Goal: Information Seeking & Learning: Find specific fact

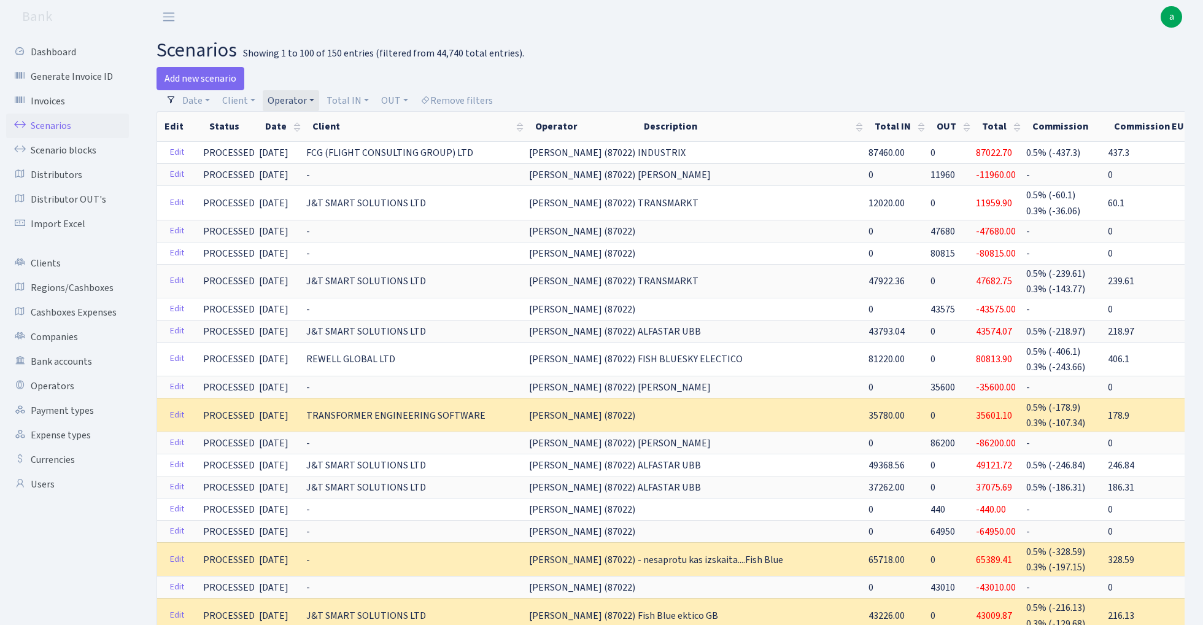
select select "100"
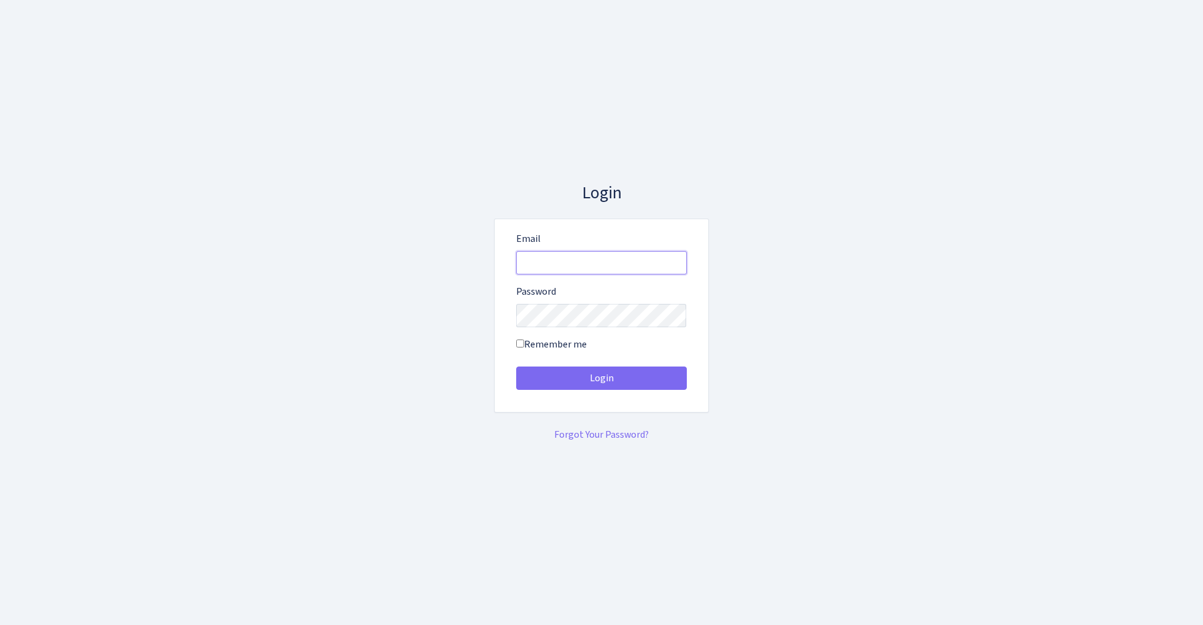
click at [536, 251] on input "Email" at bounding box center [601, 262] width 171 height 23
type input "admin@bank.com"
click at [601, 378] on button "Login" at bounding box center [601, 377] width 171 height 23
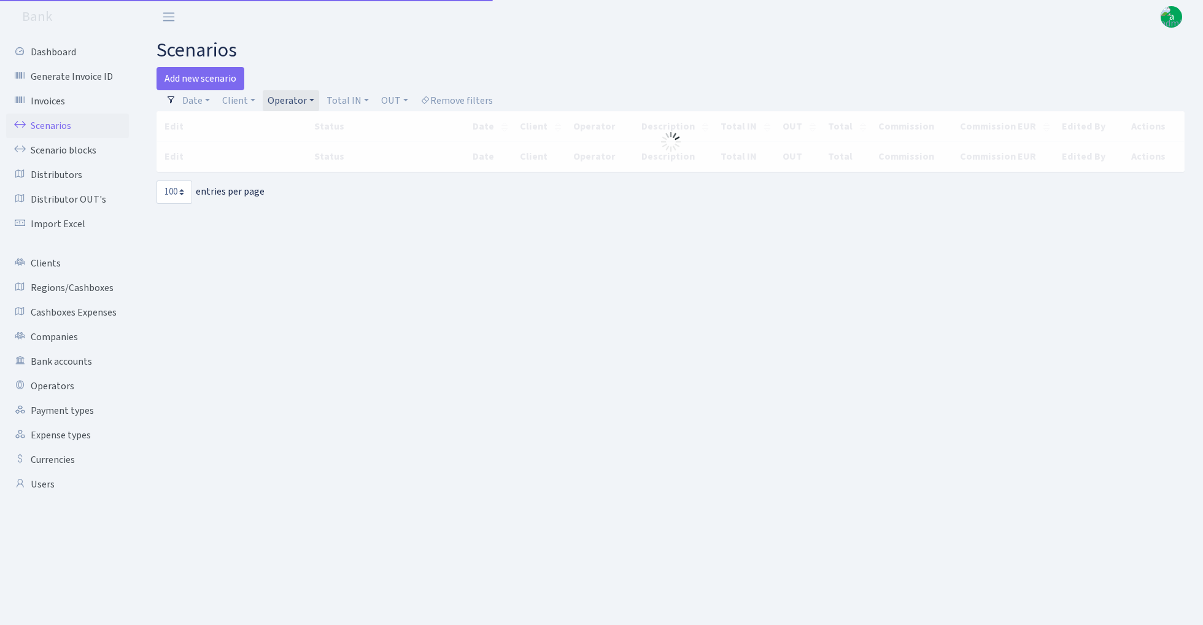
select select "100"
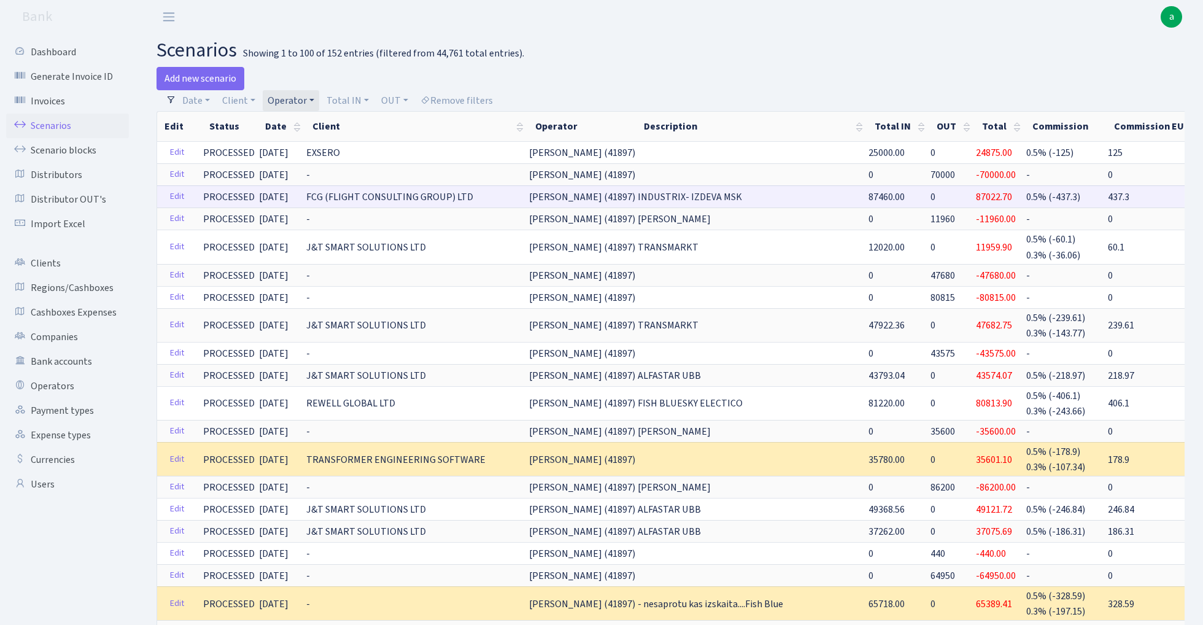
drag, startPoint x: 303, startPoint y: 195, endPoint x: 460, endPoint y: 199, distance: 157.8
click at [460, 199] on td "FCG (FLIGHT CONSULTING GROUP) LTD" at bounding box center [416, 196] width 223 height 22
copy span "FCG (FLIGHT CONSULTING GROUP) LTD"
click at [868, 194] on span "87460.00" at bounding box center [886, 197] width 36 height 14
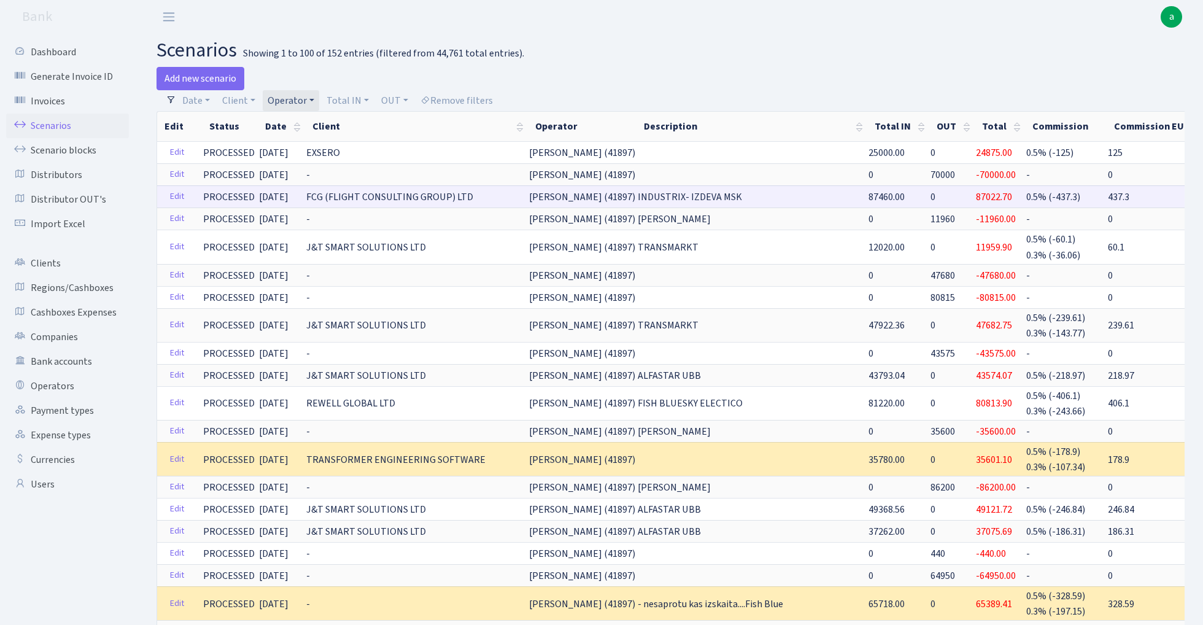
copy span "87460.00"
click at [1026, 194] on span "0.5% (-437.3)" at bounding box center [1053, 197] width 54 height 14
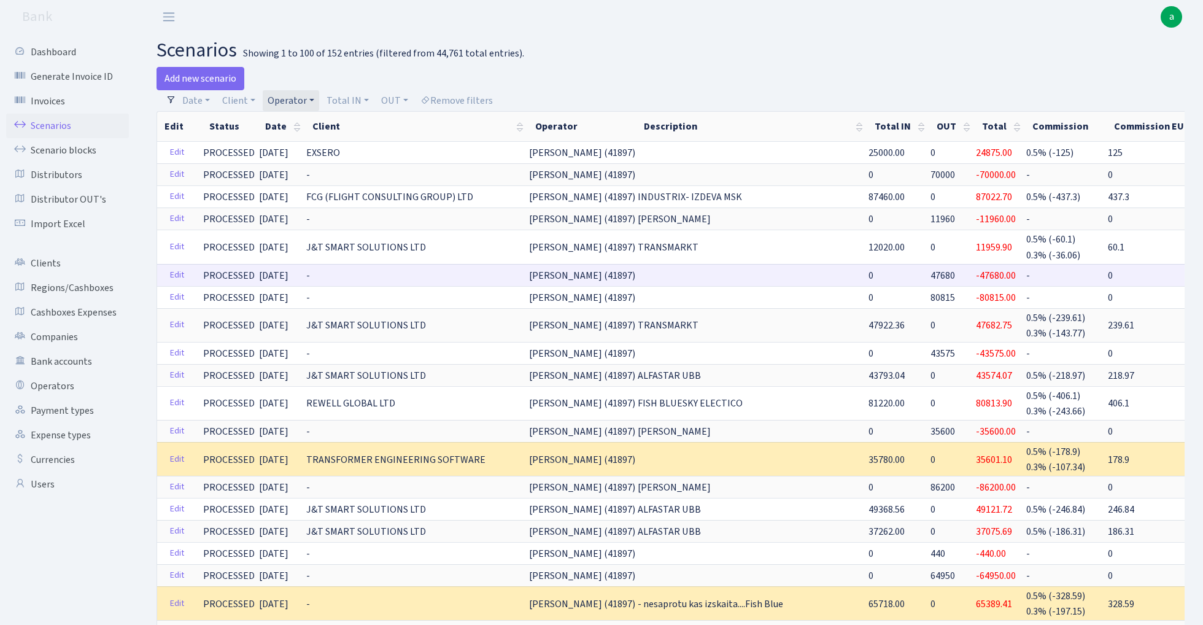
copy span "437.3"
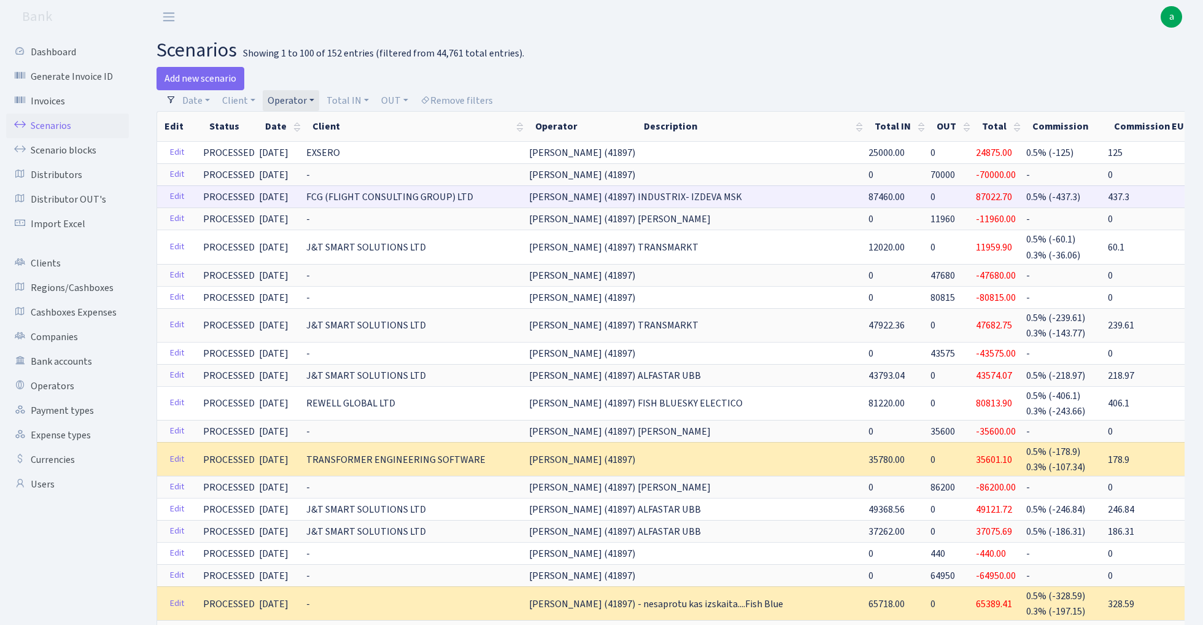
click at [976, 195] on span "87022.70" at bounding box center [994, 197] width 36 height 14
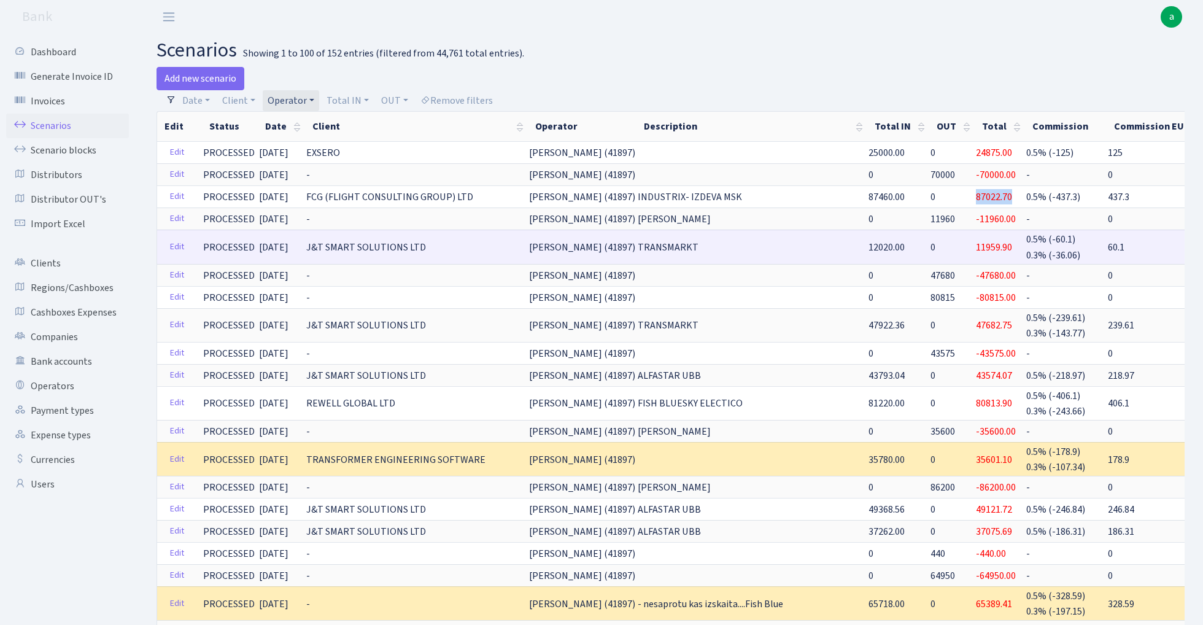
copy span "87022.70"
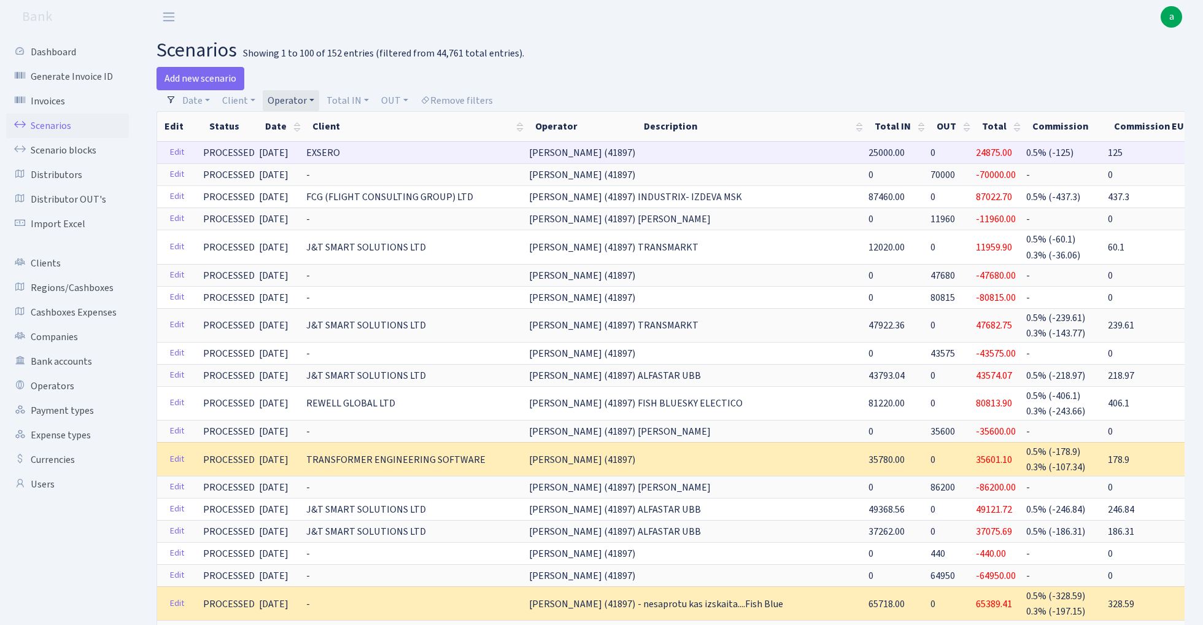
click at [868, 148] on span "25000.00" at bounding box center [886, 153] width 36 height 14
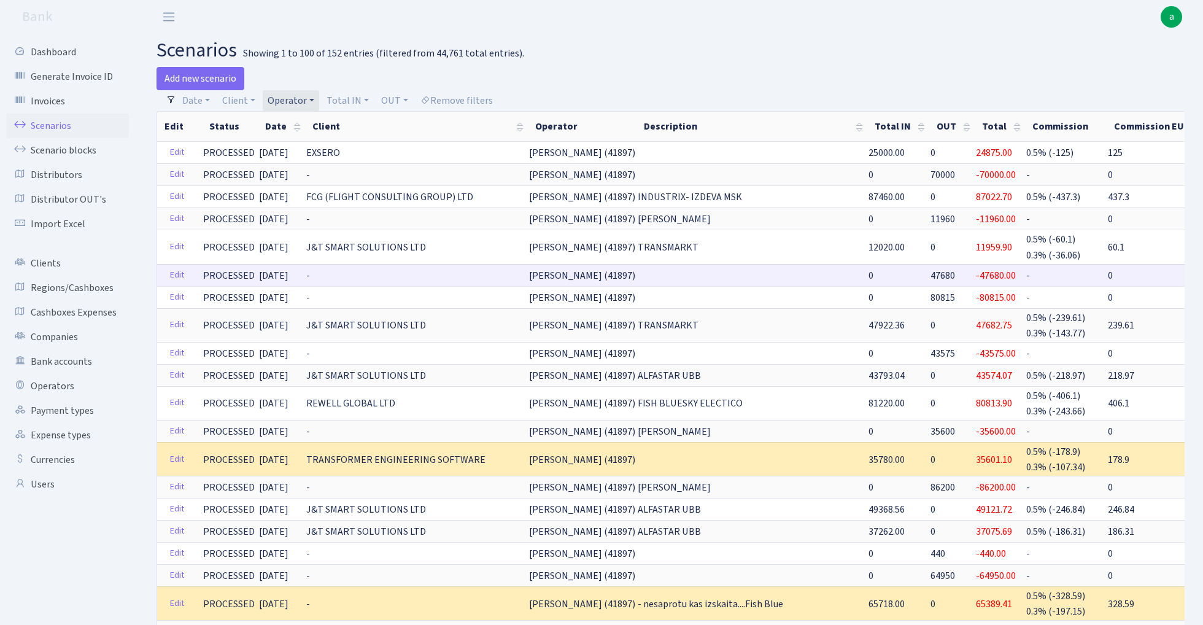
copy span "25000.00"
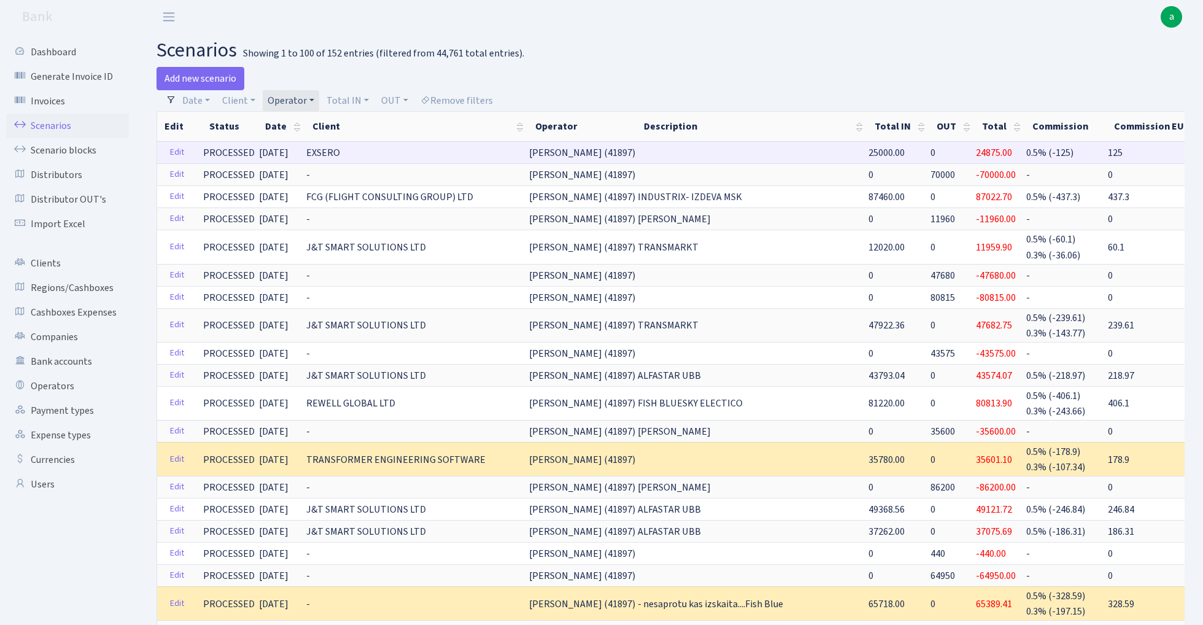
click at [976, 150] on span "24875.00" at bounding box center [994, 153] width 36 height 14
copy span "24875.00"
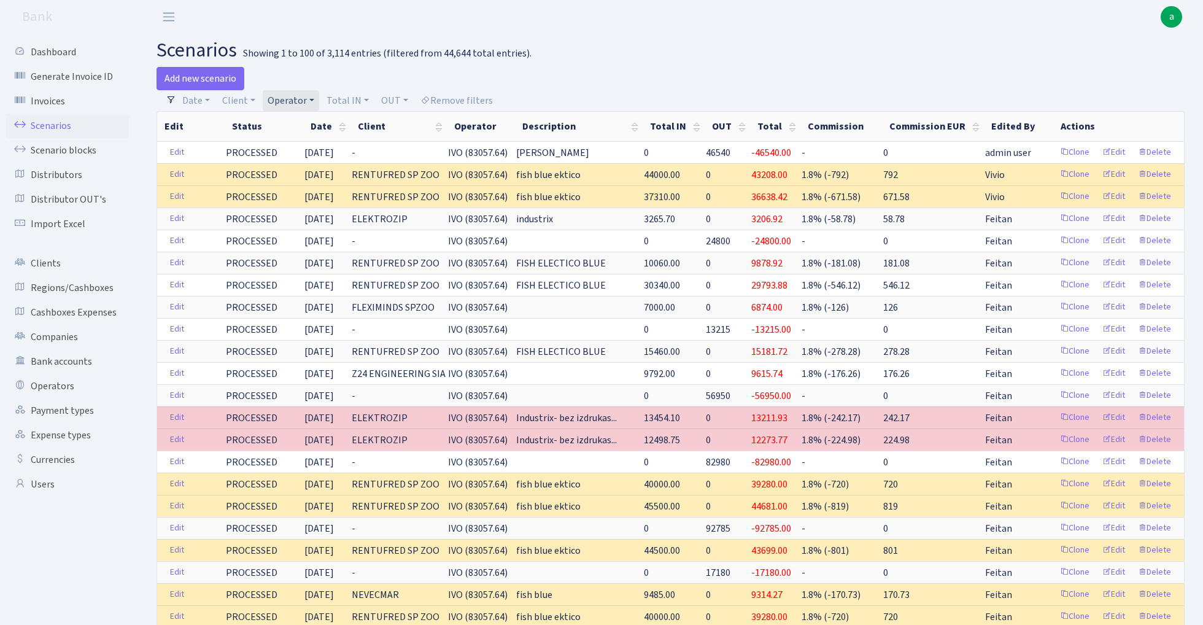
select select "100"
click at [52, 143] on link "Scenario blocks" at bounding box center [67, 150] width 123 height 25
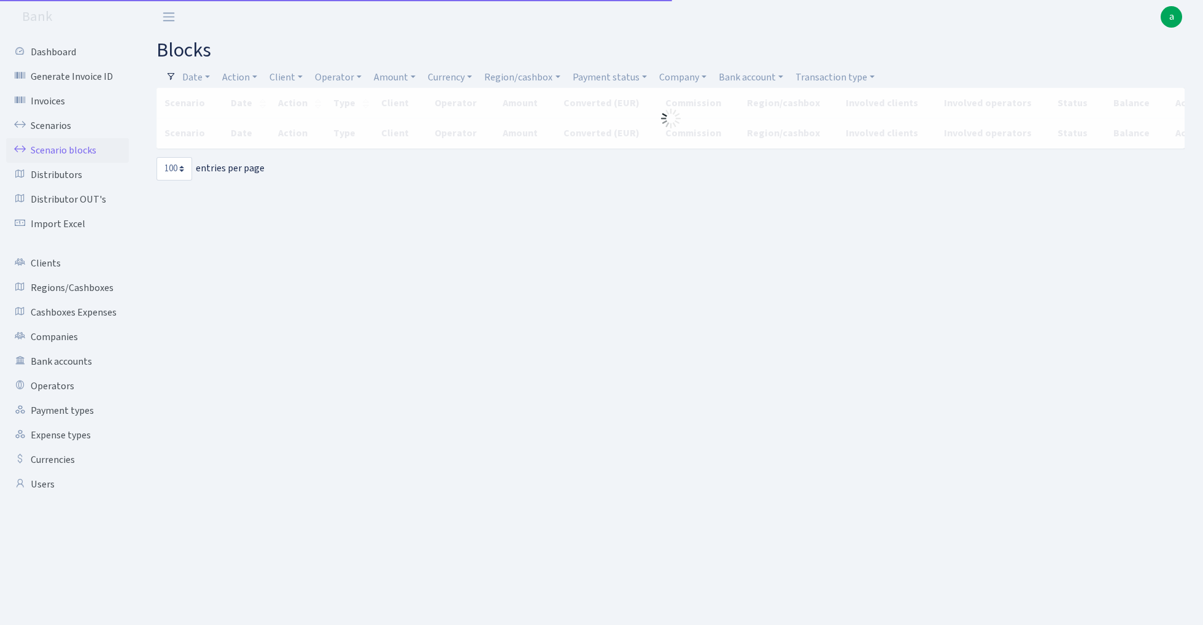
select select "100"
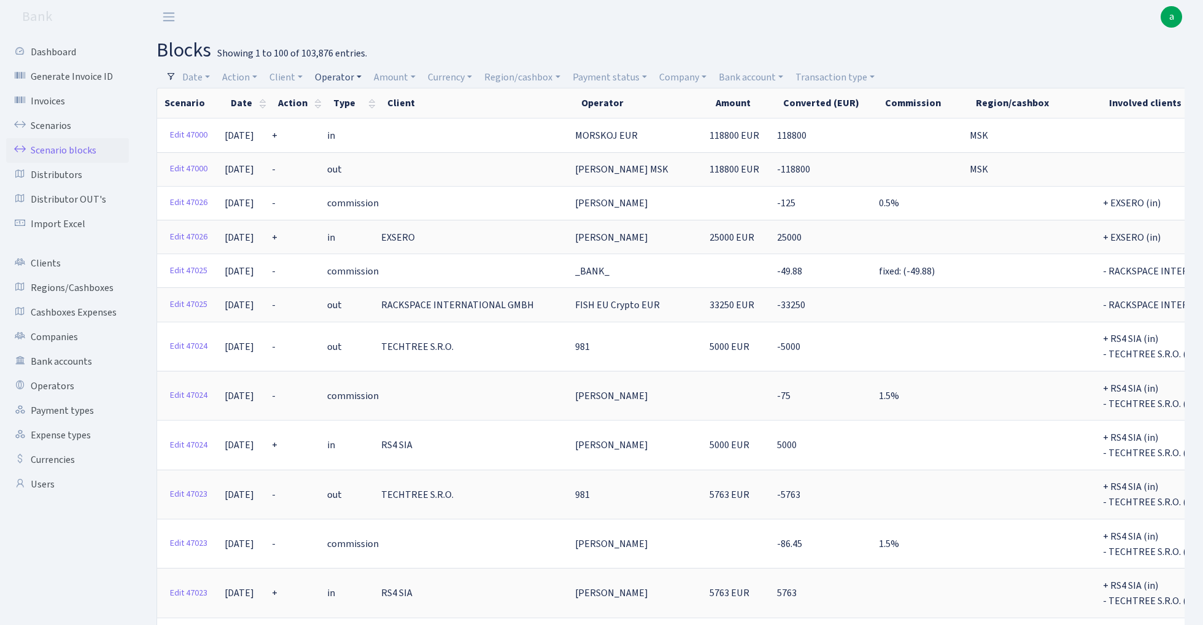
click at [344, 81] on link "Operator" at bounding box center [338, 77] width 56 height 21
click at [347, 123] on input "search" at bounding box center [359, 121] width 90 height 19
type input "[PERSON_NAME]"
click at [362, 142] on li "[PERSON_NAME]" at bounding box center [359, 143] width 93 height 21
